Goal: Information Seeking & Learning: Learn about a topic

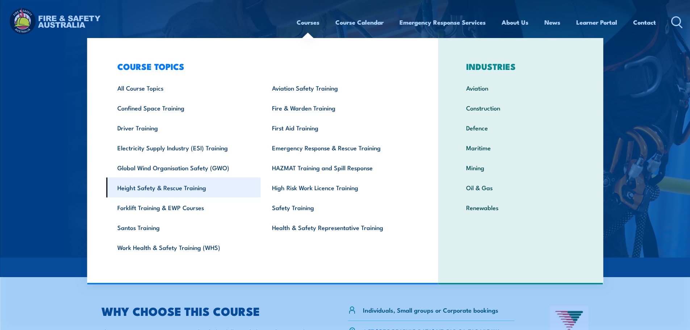
click at [218, 192] on link "Height Safety & Rescue Training" at bounding box center [183, 187] width 155 height 20
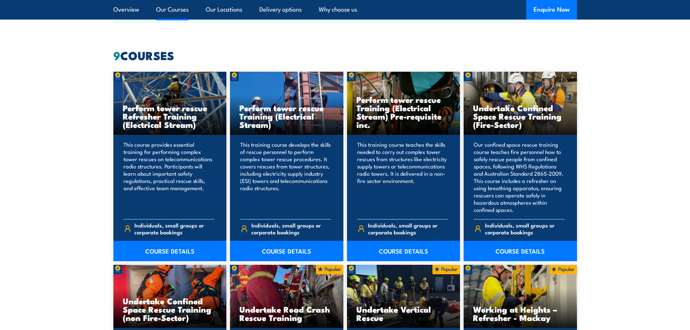
scroll to position [543, 0]
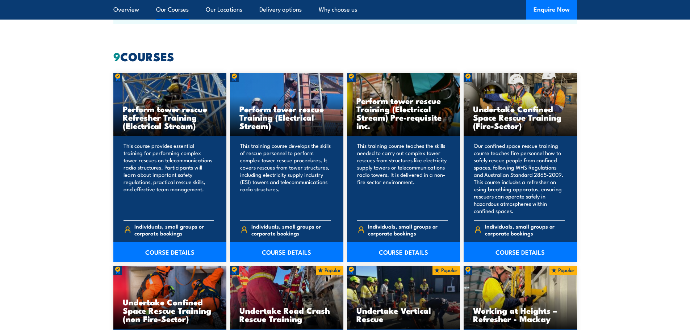
click at [161, 117] on h3 "Perform tower rescue Refresher Training (Electrical Stream)" at bounding box center [170, 117] width 94 height 25
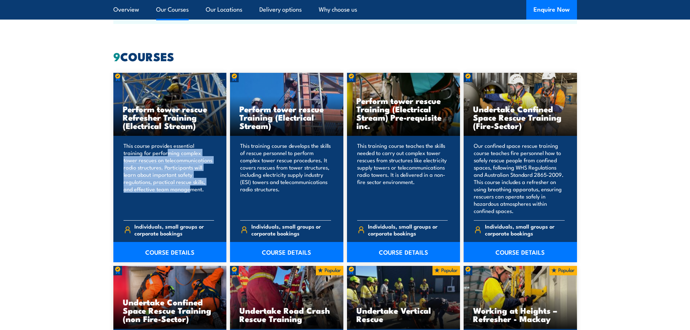
drag, startPoint x: 148, startPoint y: 154, endPoint x: 157, endPoint y: 195, distance: 42.2
click at [157, 195] on p "This course provides essential training for performing complex tower rescues on…" at bounding box center [168, 178] width 91 height 72
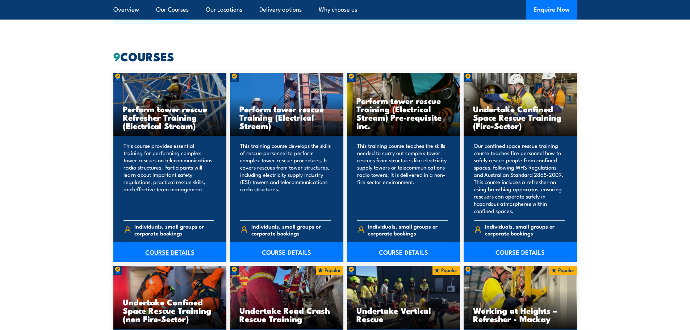
click at [163, 252] on link "COURSE DETAILS" at bounding box center [169, 252] width 113 height 20
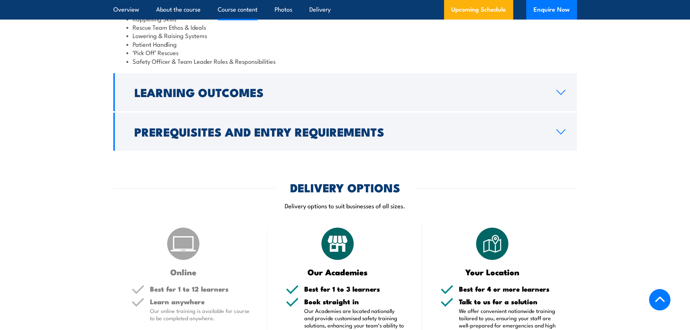
scroll to position [724, 0]
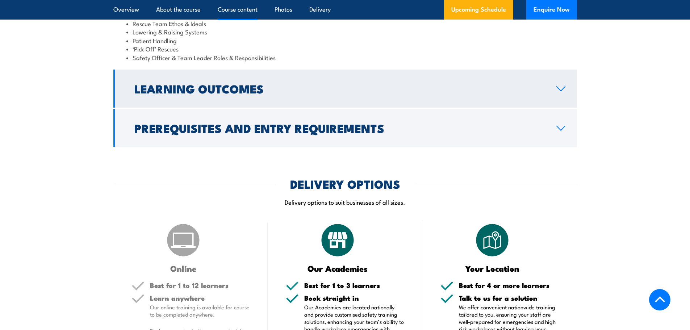
click at [283, 93] on h2 "Learning Outcomes" at bounding box center [339, 88] width 410 height 10
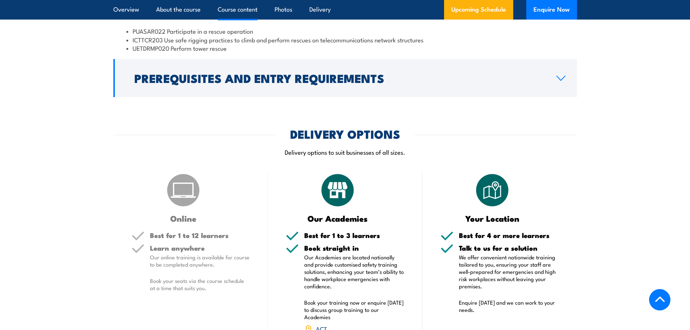
scroll to position [715, 0]
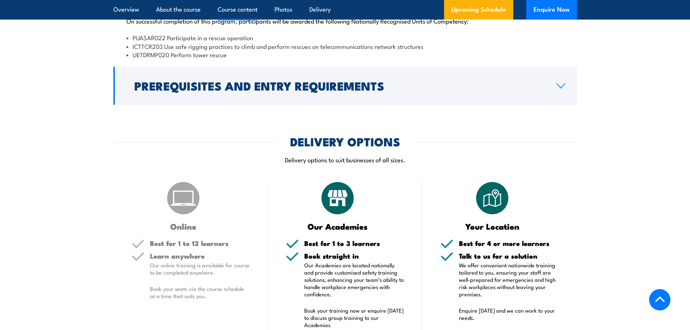
click at [283, 91] on h2 "Prerequisites and Entry Requirements" at bounding box center [339, 85] width 410 height 10
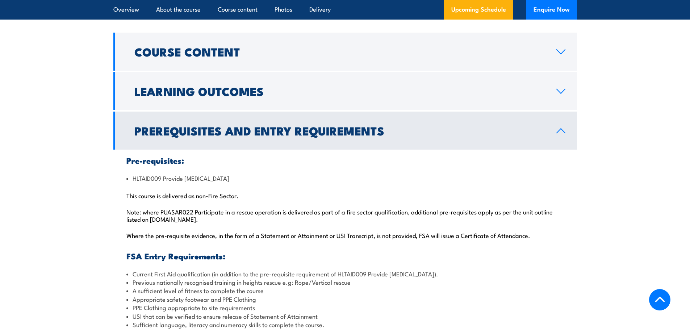
scroll to position [534, 0]
